Goal: Entertainment & Leisure: Consume media (video, audio)

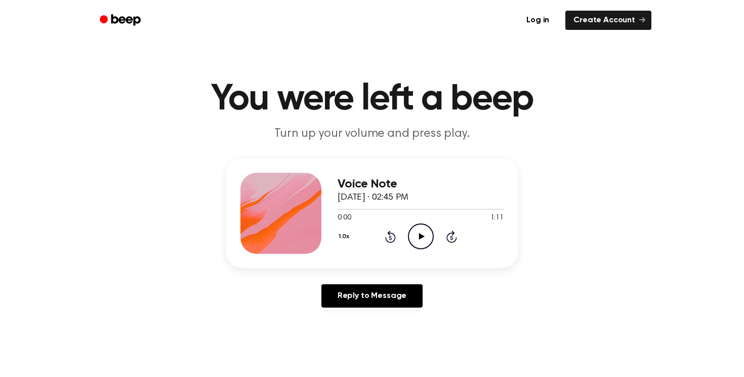
click at [424, 238] on icon "Play Audio" at bounding box center [421, 236] width 26 height 26
click at [425, 228] on icon "Play Audio" at bounding box center [421, 236] width 26 height 26
click at [417, 238] on icon "Play Audio" at bounding box center [421, 236] width 26 height 26
click at [422, 235] on icon at bounding box center [422, 236] width 6 height 7
click at [427, 232] on icon "Play Audio" at bounding box center [421, 236] width 26 height 26
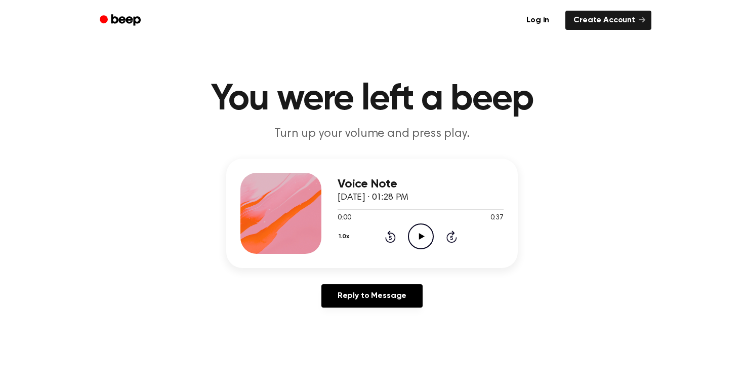
click at [417, 228] on icon "Play Audio" at bounding box center [421, 236] width 26 height 26
click at [424, 230] on icon "Play Audio" at bounding box center [421, 236] width 26 height 26
click at [416, 230] on icon "Play Audio" at bounding box center [421, 236] width 26 height 26
click at [425, 237] on icon "Play Audio" at bounding box center [421, 236] width 26 height 26
click at [421, 241] on icon "Play Audio" at bounding box center [421, 236] width 26 height 26
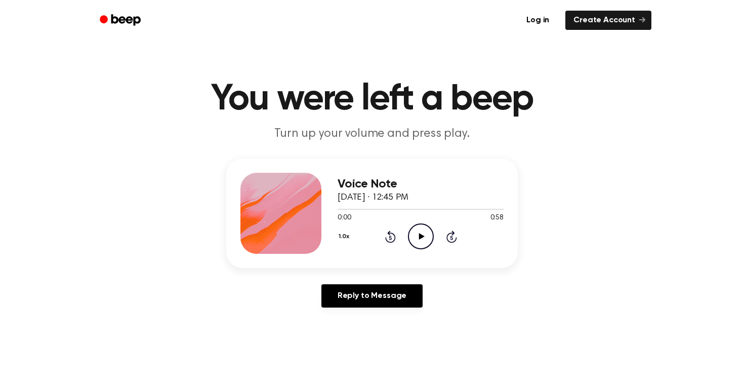
click at [418, 227] on icon "Play Audio" at bounding box center [421, 236] width 26 height 26
click at [418, 241] on icon "Play Audio" at bounding box center [421, 236] width 26 height 26
click at [423, 238] on icon "Play Audio" at bounding box center [421, 236] width 26 height 26
click at [417, 236] on icon "Play Audio" at bounding box center [421, 236] width 26 height 26
